Goal: Navigation & Orientation: Find specific page/section

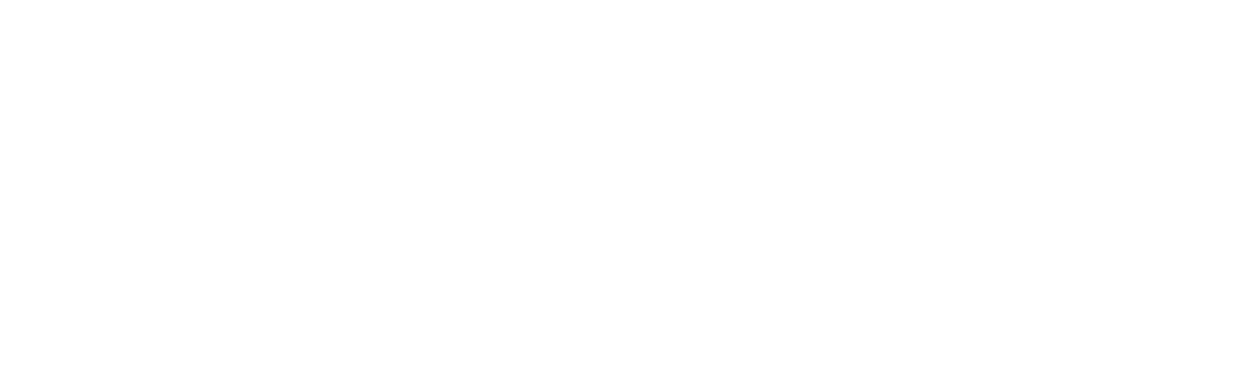
click at [598, 0] on html at bounding box center [618, 0] width 1237 height 0
